Goal: Check status: Check status

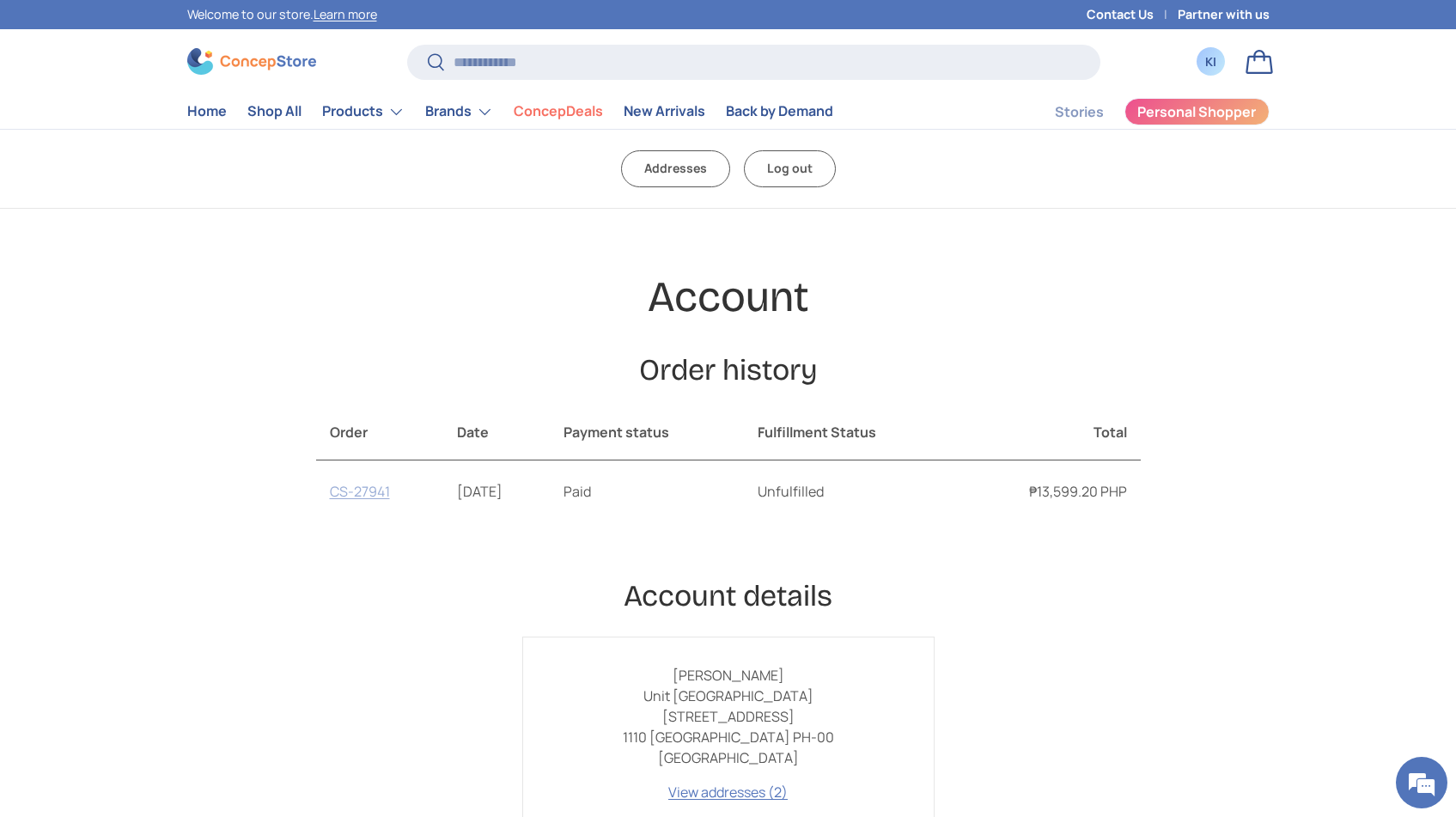
click at [381, 495] on link "CS-27941" at bounding box center [360, 491] width 60 height 19
